Goal: Information Seeking & Learning: Compare options

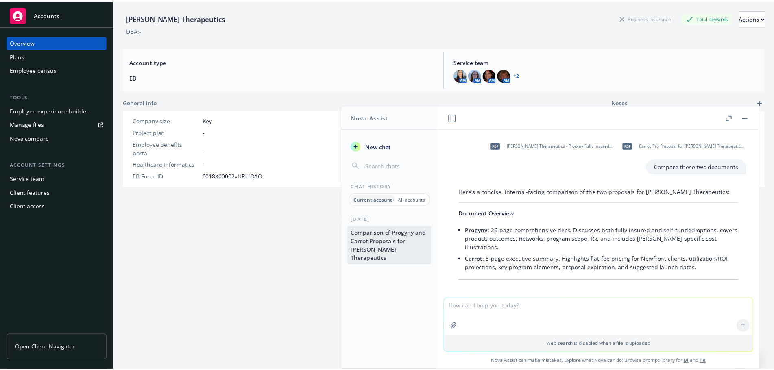
scroll to position [5420, 0]
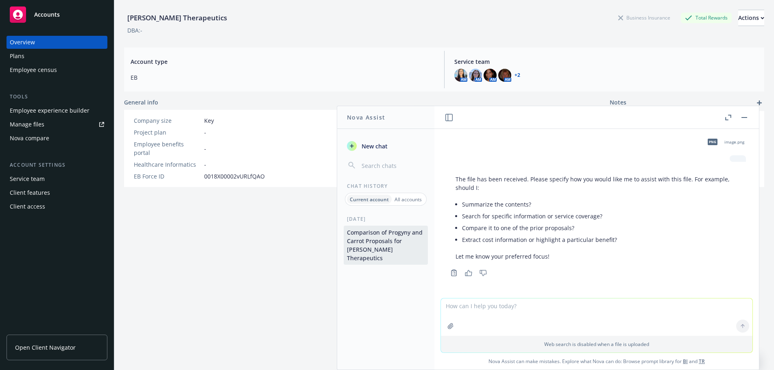
click at [485, 317] on textarea at bounding box center [597, 317] width 312 height 37
click at [483, 320] on textarea "take the two proposal and list out the following benefits" at bounding box center [597, 317] width 312 height 38
click at [616, 307] on textarea "take the two proposal and list out the following benefits" at bounding box center [597, 317] width 312 height 38
drag, startPoint x: 606, startPoint y: 304, endPoint x: 570, endPoint y: 307, distance: 36.0
click at [570, 307] on textarea "take the two proposal and list out the following benefits:" at bounding box center [597, 317] width 312 height 38
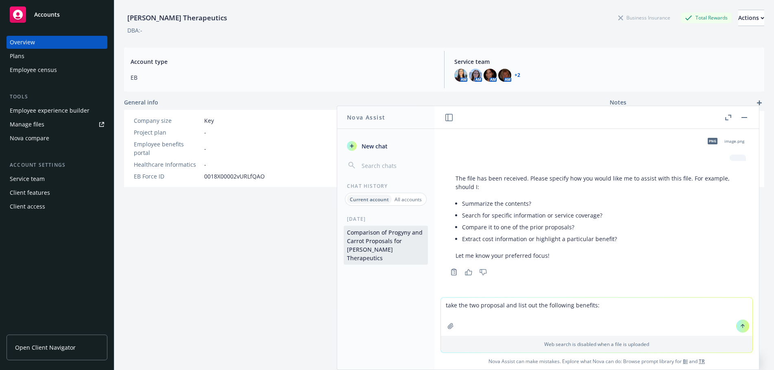
click at [614, 310] on textarea "take the two proposal and list out the following benefits:" at bounding box center [597, 317] width 312 height 38
click at [602, 307] on textarea "take the two proposal and list out the following benefits:" at bounding box center [597, 317] width 312 height 38
type textarea "take the two proposal and list out the following benefits:"
drag, startPoint x: 481, startPoint y: 324, endPoint x: 561, endPoint y: 310, distance: 81.4
click at [482, 323] on textarea "take the two proposal and list out the following benefits:" at bounding box center [597, 317] width 312 height 38
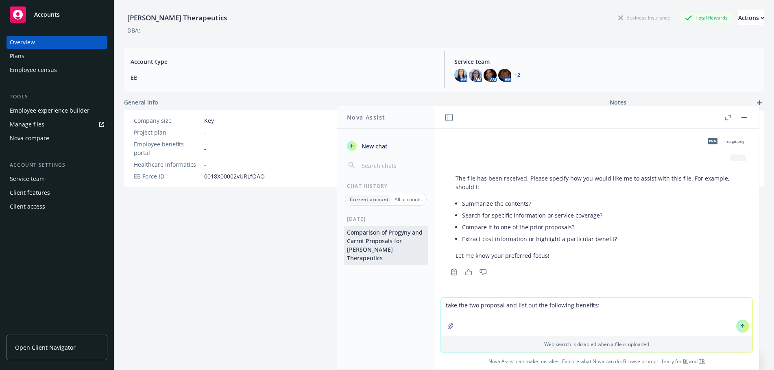
click at [609, 303] on textarea "take the two proposal and list out the following benefits:" at bounding box center [597, 317] width 312 height 38
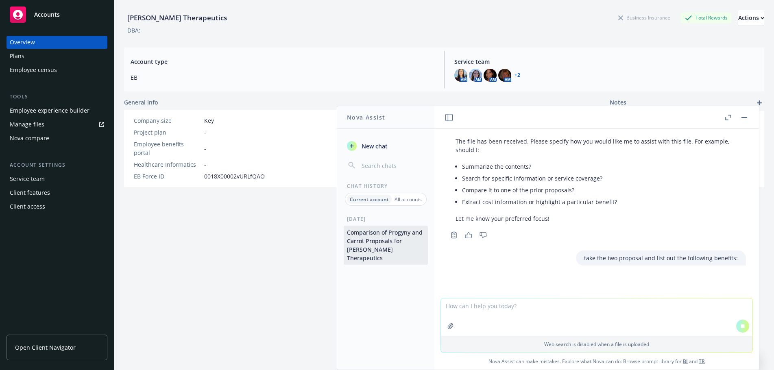
scroll to position [5277, 0]
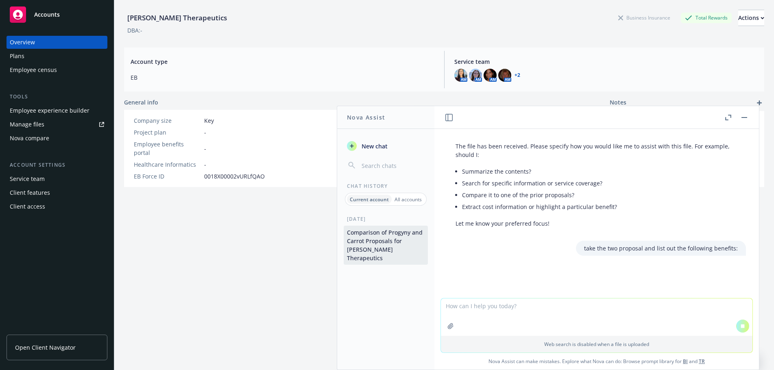
paste textarea "Adoption Assistance Gestational Carrier (Surrogacy) Assistance Donor Material (…"
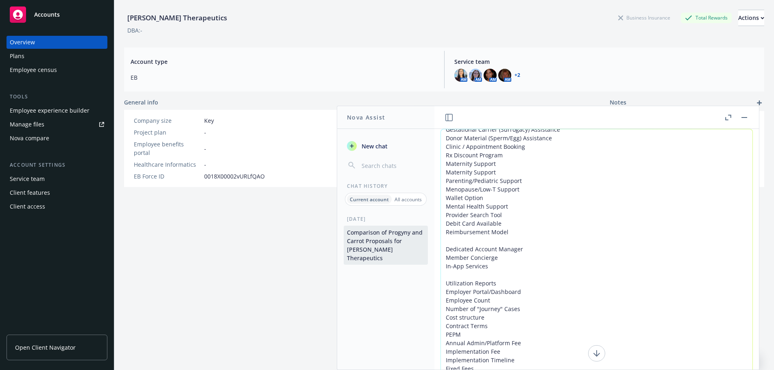
scroll to position [71, 0]
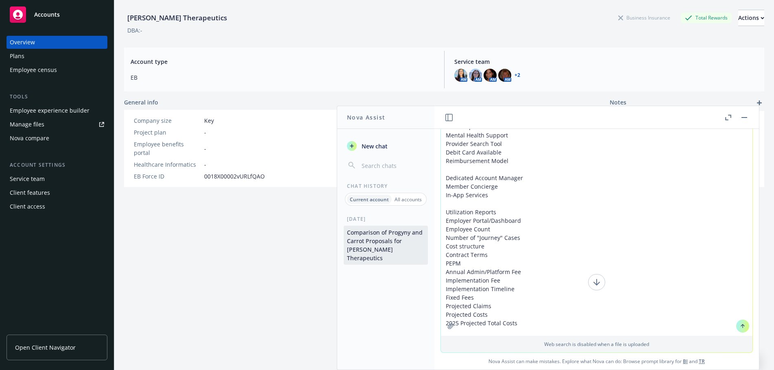
type textarea "Adoption Assistance Gestational Carrier (Surrogacy) Assistance Donor Material (…"
click at [738, 324] on button at bounding box center [743, 326] width 13 height 13
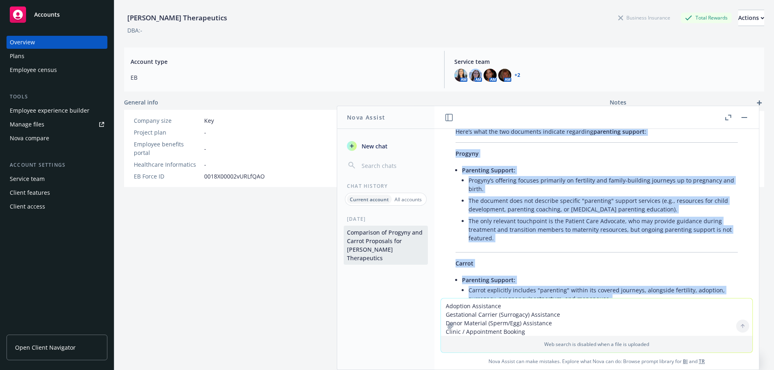
scroll to position [3612, 0]
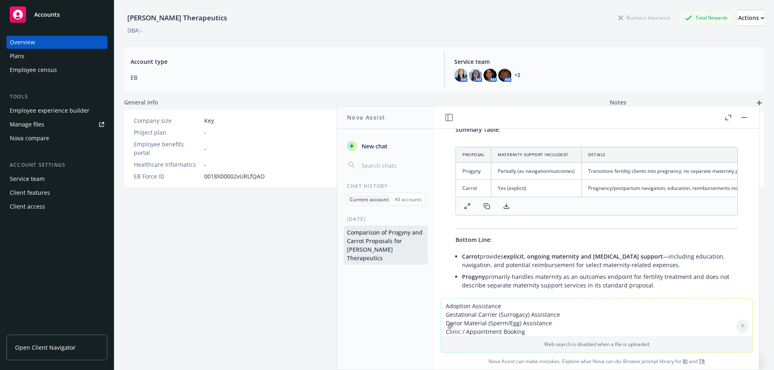
drag, startPoint x: 435, startPoint y: 288, endPoint x: 626, endPoint y: 181, distance: 219.0
click at [626, 134] on p "Summary Table:" at bounding box center [597, 129] width 282 height 9
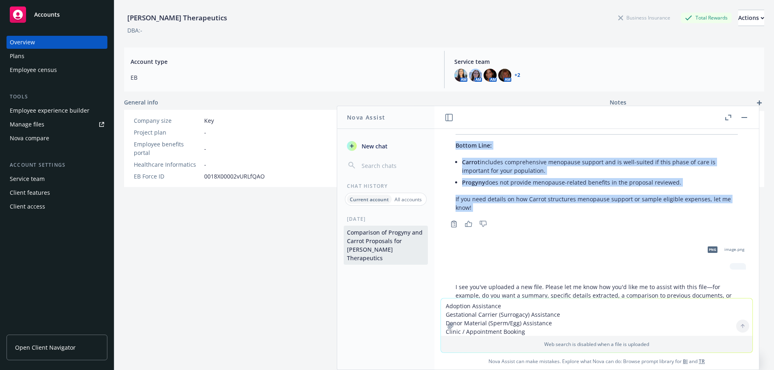
scroll to position [4792, 0]
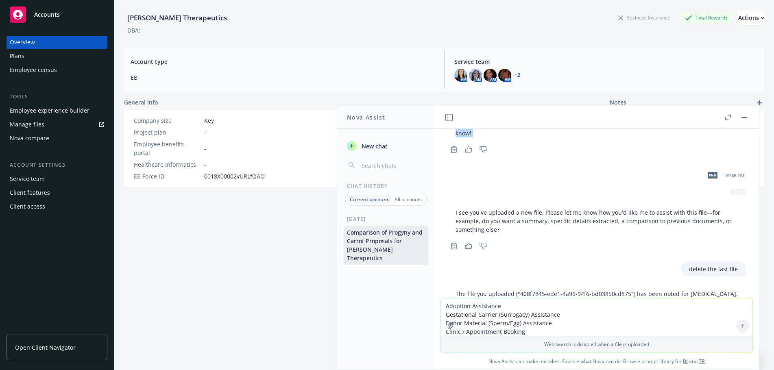
drag, startPoint x: 478, startPoint y: 255, endPoint x: 625, endPoint y: 254, distance: 146.5
click at [625, 254] on div "pdf [PERSON_NAME] Therapeutics - Progyny Fully Insured Overview [DATE].pdf pdf …" at bounding box center [597, 213] width 325 height 169
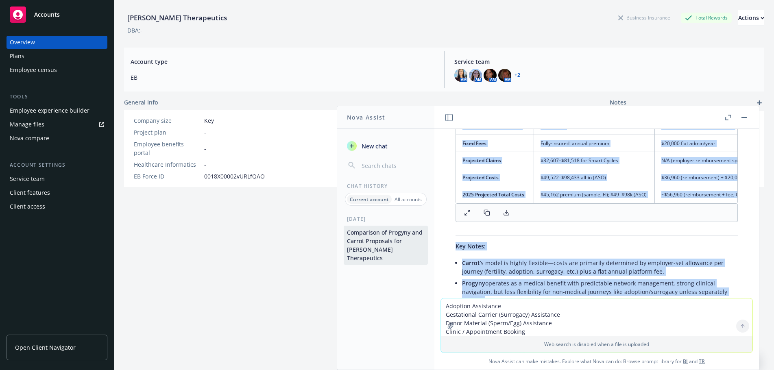
scroll to position [6486, 0]
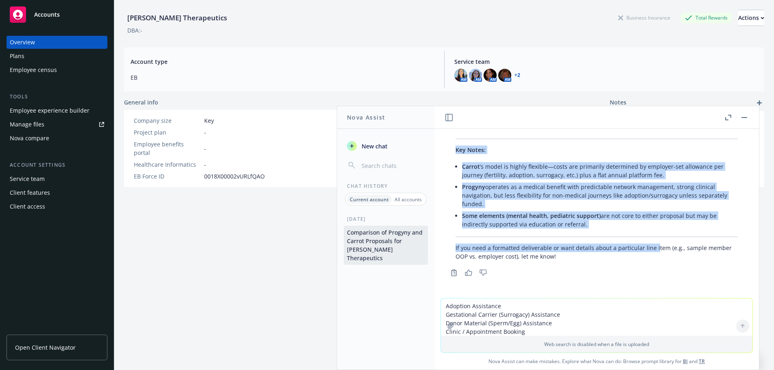
drag, startPoint x: 483, startPoint y: 224, endPoint x: 652, endPoint y: 243, distance: 170.0
copy div "Loremip Dolorsi Ametco Adipisci Elitseddoe Tem incididu Utlabore; etdolore ma a…"
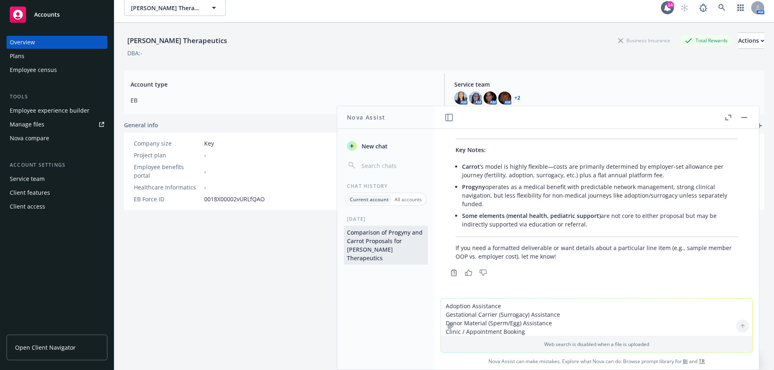
scroll to position [0, 0]
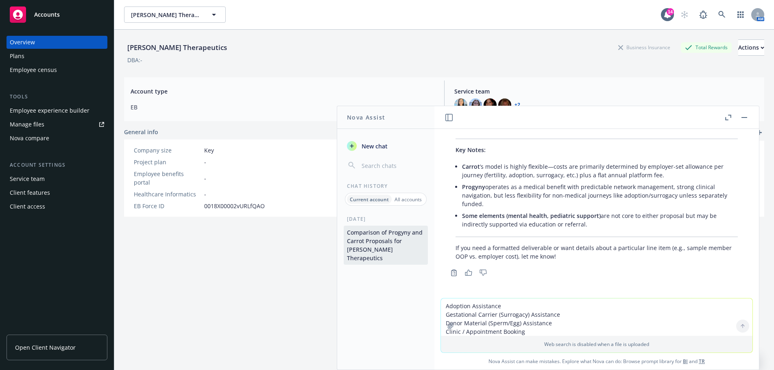
click at [665, 251] on p "If you need a formatted deliverable or want details about a particular line ite…" at bounding box center [597, 252] width 282 height 17
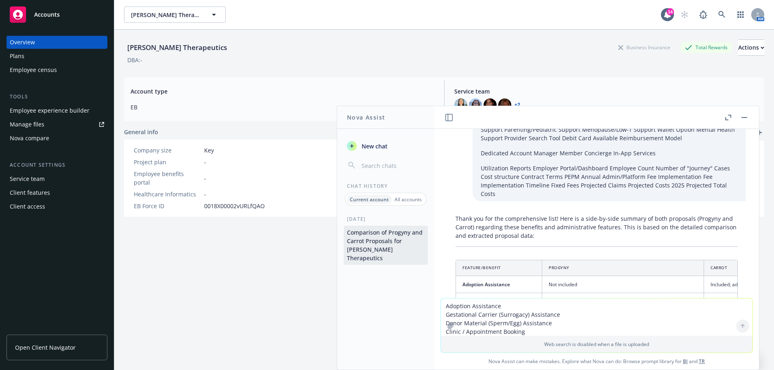
scroll to position [6486, 0]
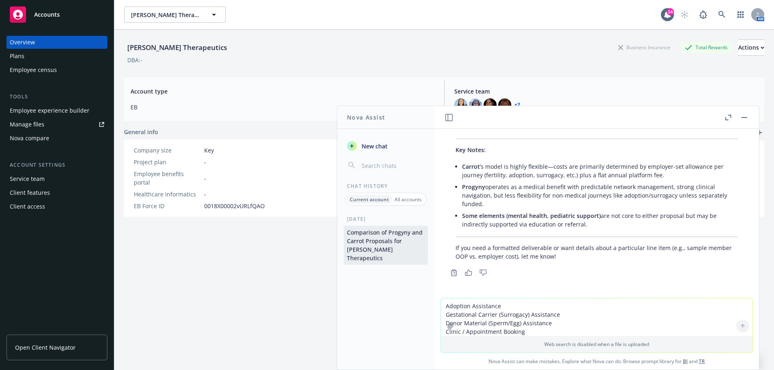
click at [484, 309] on textarea "Adoption Assistance Gestational Carrier (Surrogacy) Assistance Donor Material (…" at bounding box center [597, 317] width 312 height 37
type textarea "add fertility"
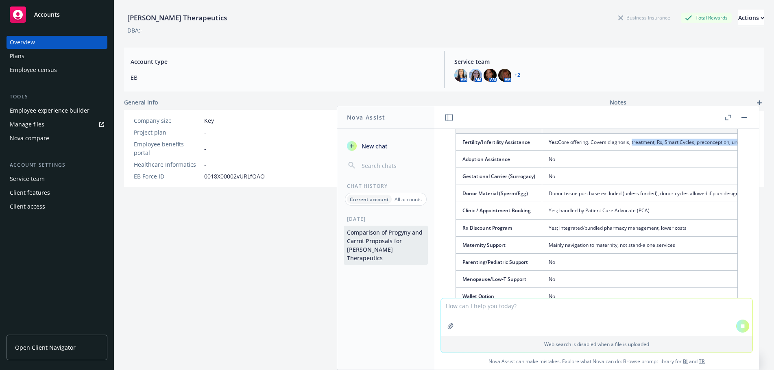
scroll to position [0, 256]
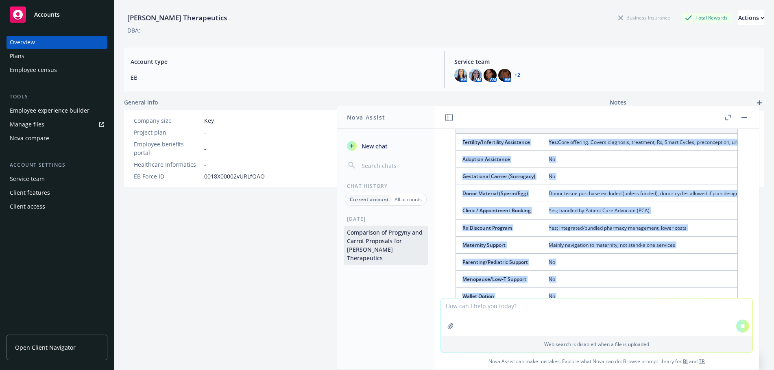
drag, startPoint x: 631, startPoint y: 228, endPoint x: 559, endPoint y: 226, distance: 71.7
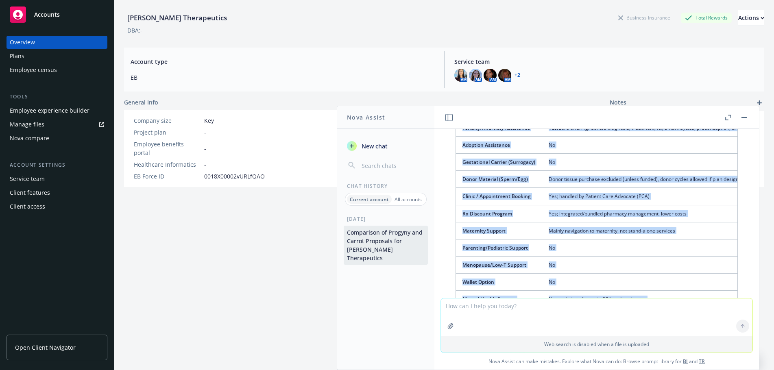
scroll to position [25, 0]
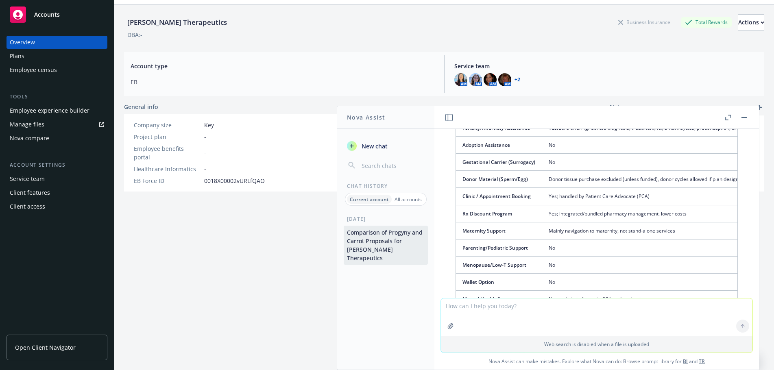
click at [624, 136] on td "Yes: Core offering. Covers diagnosis, treatment, Rx, Smart Cycles, preconceptio…" at bounding box center [649, 127] width 215 height 17
click at [612, 136] on td "Yes: Core offering. Covers diagnosis, treatment, Rx, Smart Cycles, preconceptio…" at bounding box center [649, 127] width 215 height 17
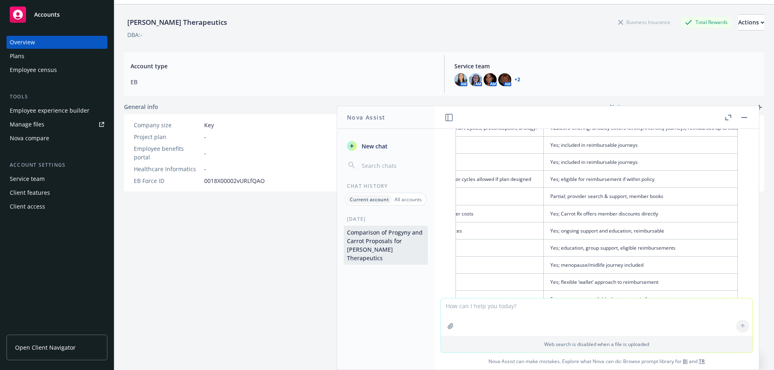
scroll to position [0, 256]
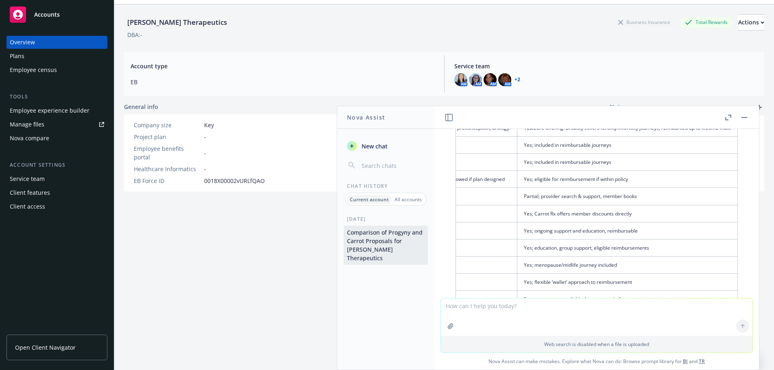
click at [570, 136] on td "Yes: Core offering. Broadly covers fertility/infertility journeys, reimbursed u…" at bounding box center [628, 127] width 221 height 17
drag, startPoint x: 481, startPoint y: 197, endPoint x: 698, endPoint y: 277, distance: 230.9
click at [619, 120] on tr "Benefit/Feature Progyny Carrot" at bounding box center [476, 111] width 521 height 15
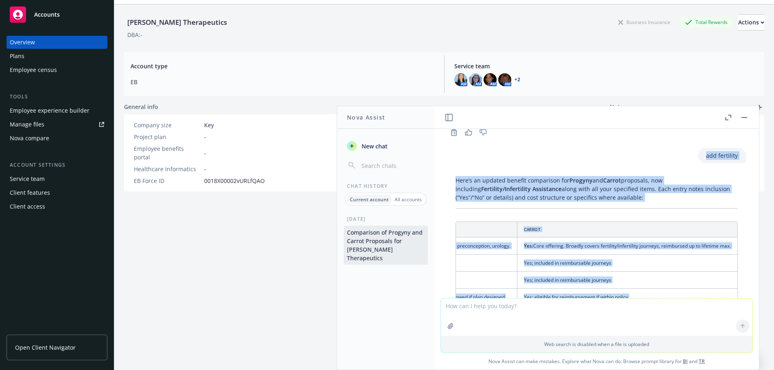
scroll to position [6517, 0]
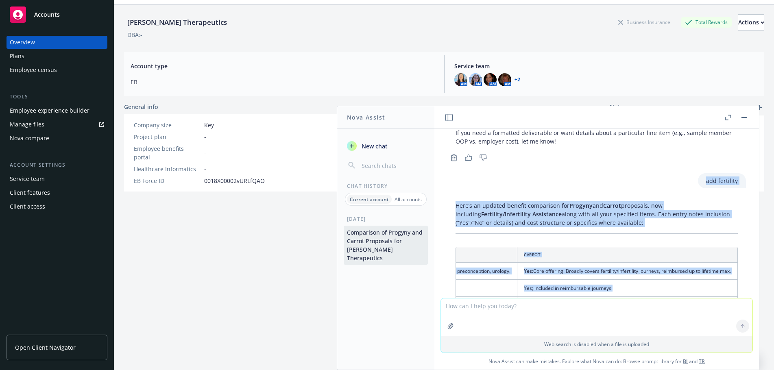
drag, startPoint x: 490, startPoint y: 260, endPoint x: 448, endPoint y: 244, distance: 45.0
click at [447, 244] on div "pdf [PERSON_NAME] Therapeutics - Progyny Fully Insured Overview [DATE].pdf pdf …" at bounding box center [597, 213] width 325 height 169
copy div "Lore ip dolorsita Consec ad Elitse doei tem incididun Utla’e do magnaal enimadm…"
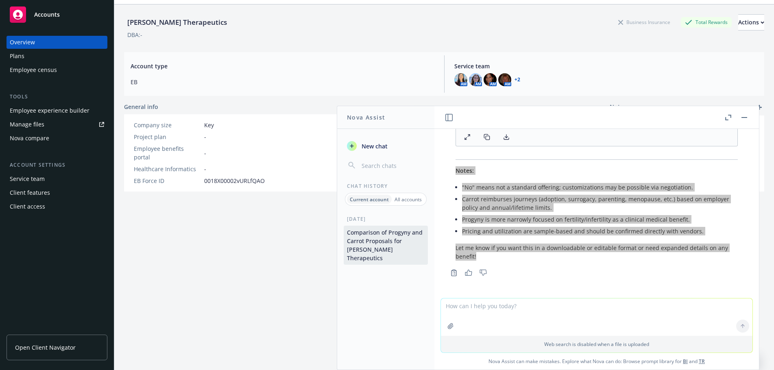
scroll to position [7393, 0]
